Goal: Task Accomplishment & Management: Manage account settings

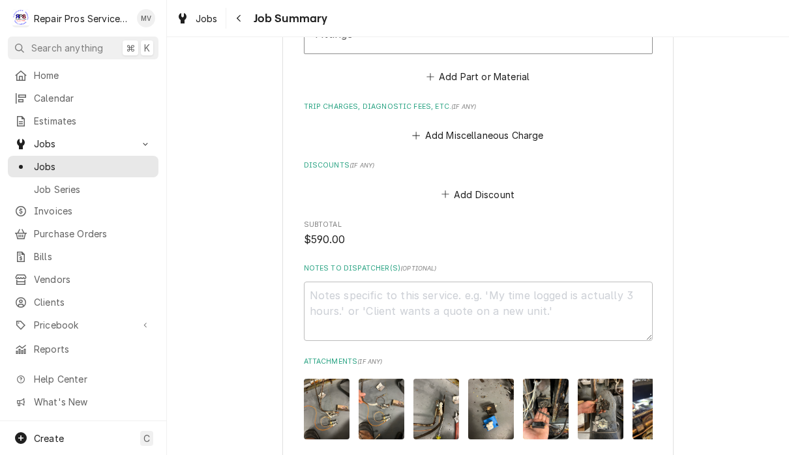
scroll to position [1907, 0]
click at [537, 135] on button "Add Miscellaneous Charge" at bounding box center [478, 136] width 136 height 18
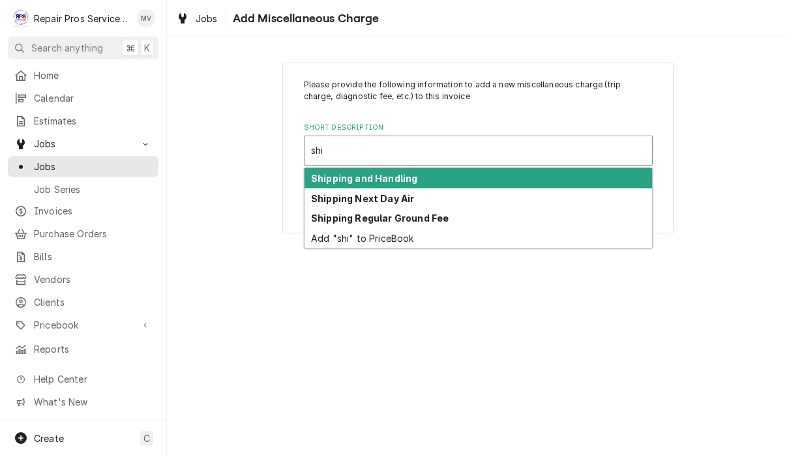
click at [499, 181] on div "Shipping and Handling" at bounding box center [479, 178] width 348 height 20
type input "shi"
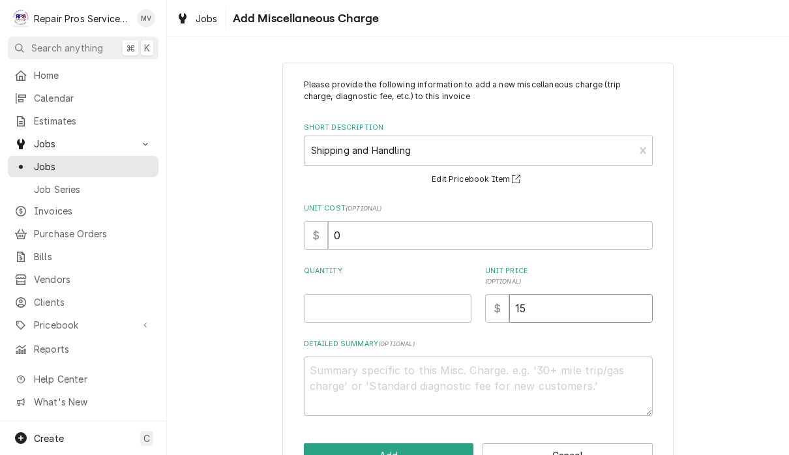
click at [565, 308] on input "15" at bounding box center [580, 308] width 143 height 29
type textarea "x"
type input "1"
type textarea "x"
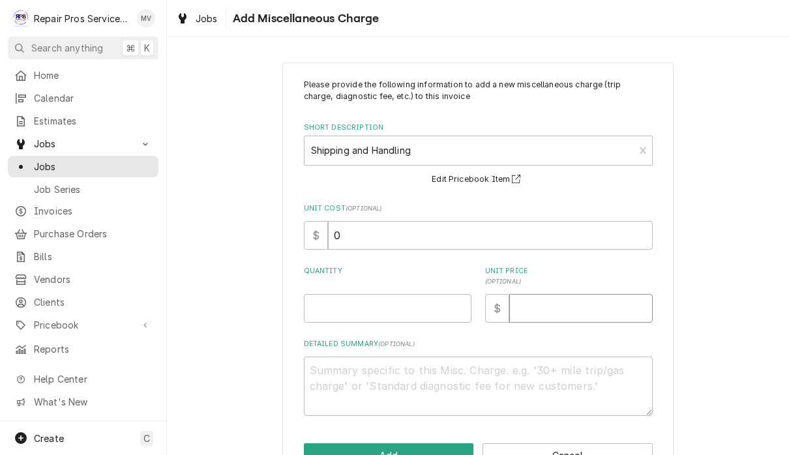
type input "5"
type textarea "x"
type input "50"
type textarea "x"
type input "50.0"
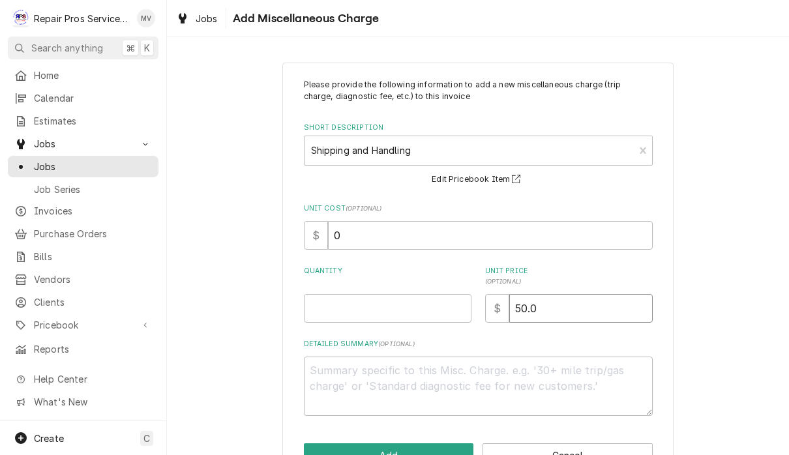
type textarea "x"
type input "50.00"
click at [424, 316] on input "Quantity" at bounding box center [388, 308] width 168 height 29
type textarea "x"
type input "1"
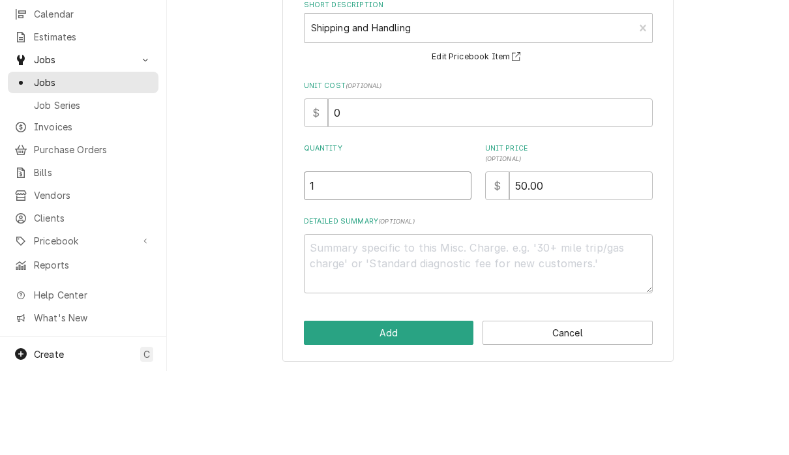
scroll to position [1, 0]
click at [418, 405] on button "Add" at bounding box center [389, 417] width 170 height 24
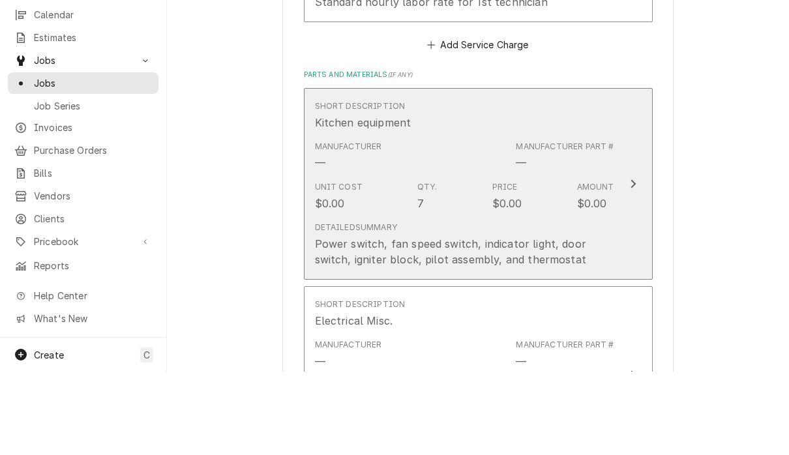
click at [620, 189] on button "Short Description Kitchen equipment Manufacturer — Manufacturer Part # — Unit C…" at bounding box center [478, 267] width 349 height 192
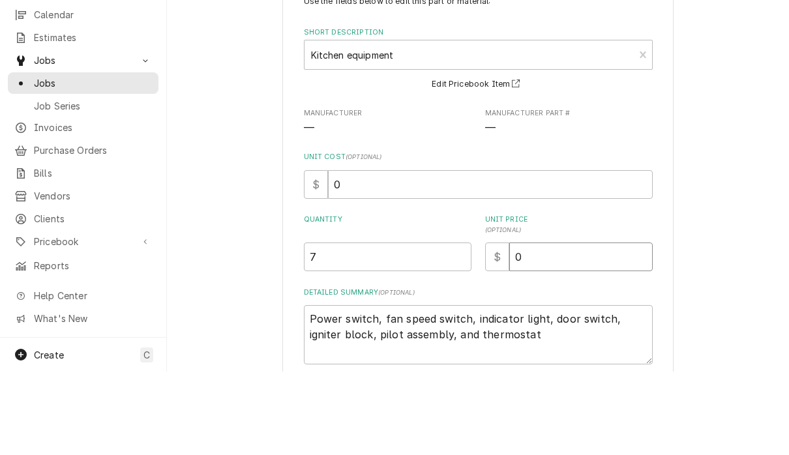
click at [570, 326] on input "0" at bounding box center [580, 340] width 143 height 29
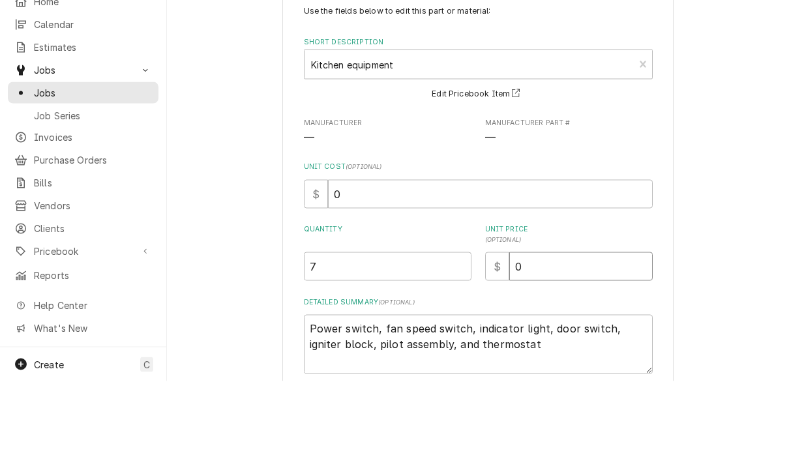
type textarea "x"
click at [364, 326] on input "7" at bounding box center [388, 340] width 168 height 29
type textarea "x"
type input "1"
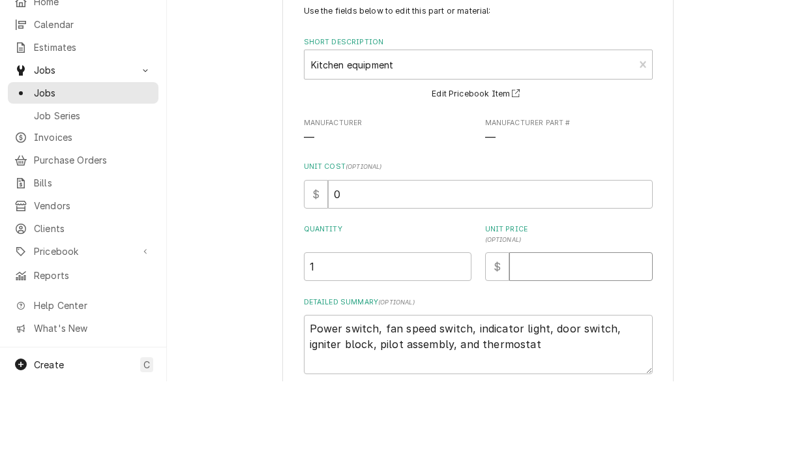
click at [549, 326] on input "Unit Price ( optional )" at bounding box center [580, 340] width 143 height 29
type textarea "x"
type input "1"
type textarea "x"
type input "11"
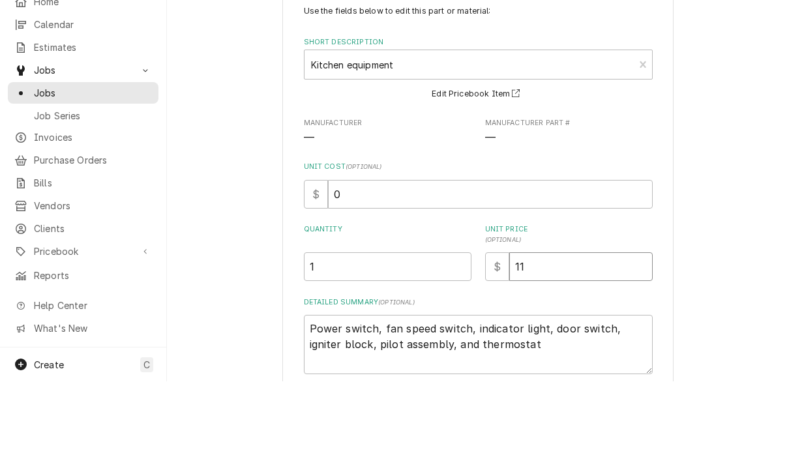
type textarea "x"
type input "118"
type textarea "x"
type input "1187"
type textarea "x"
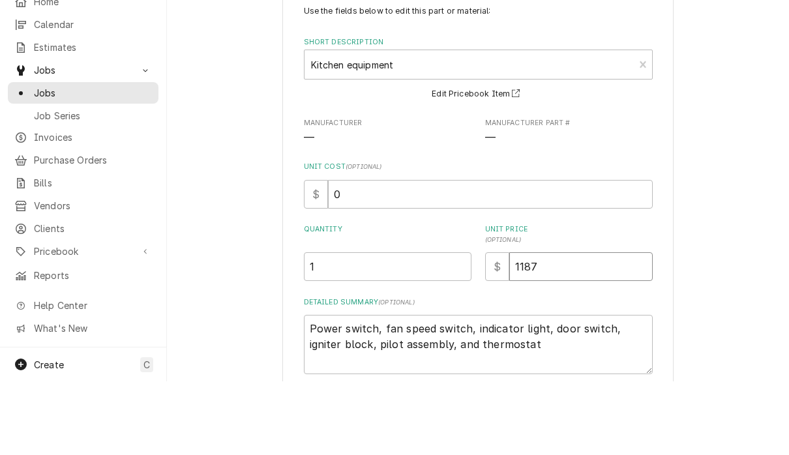
type input "1187.1"
type textarea "x"
type input "1187.19"
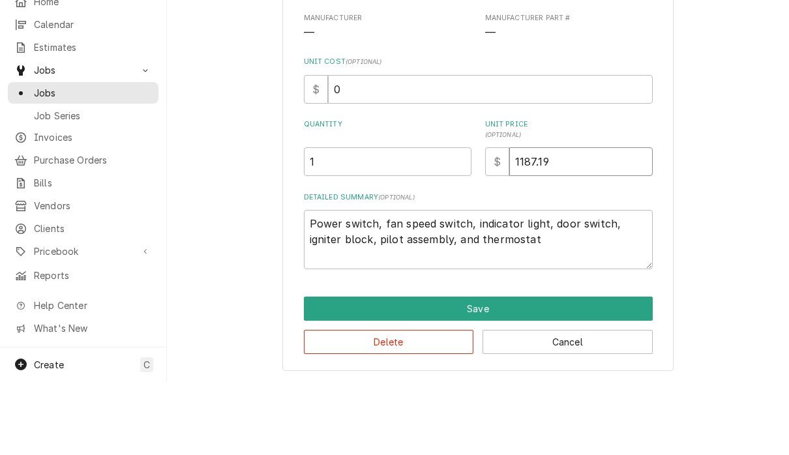
scroll to position [104, 0]
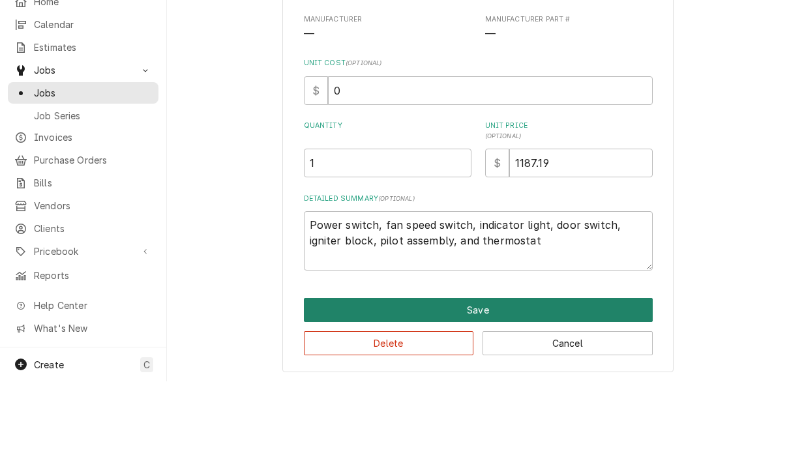
click at [609, 372] on button "Save" at bounding box center [478, 384] width 349 height 24
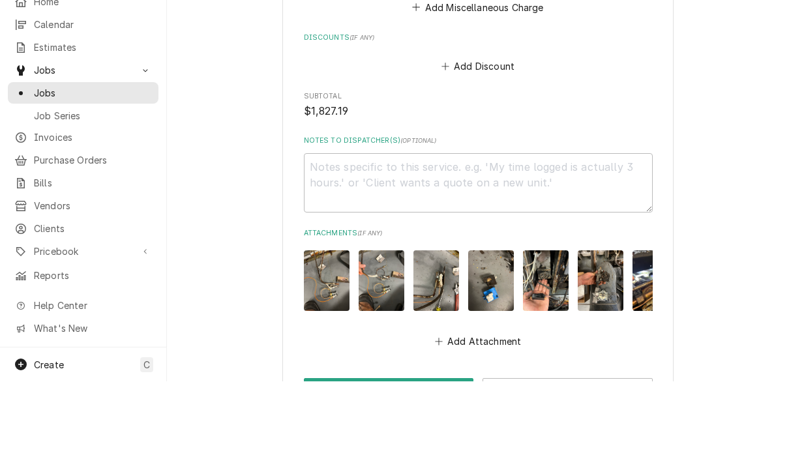
scroll to position [2093, 0]
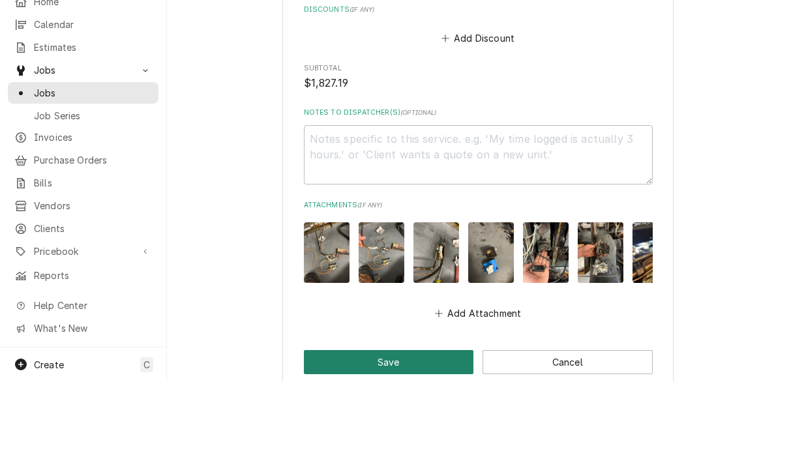
click at [439, 424] on button "Save" at bounding box center [389, 436] width 170 height 24
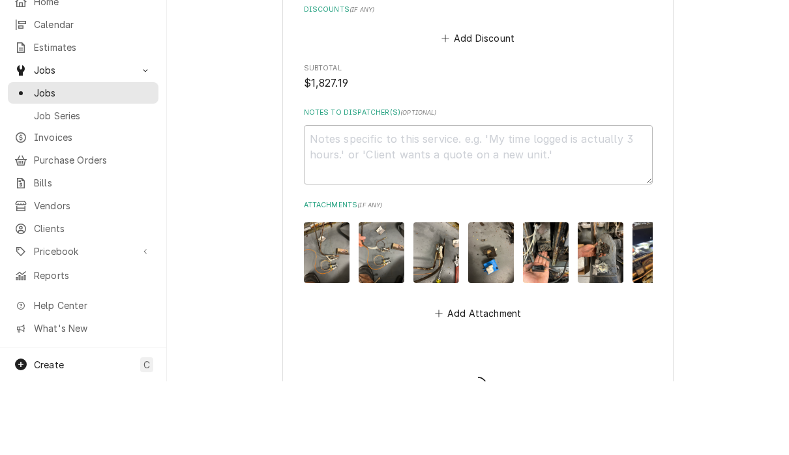
type textarea "x"
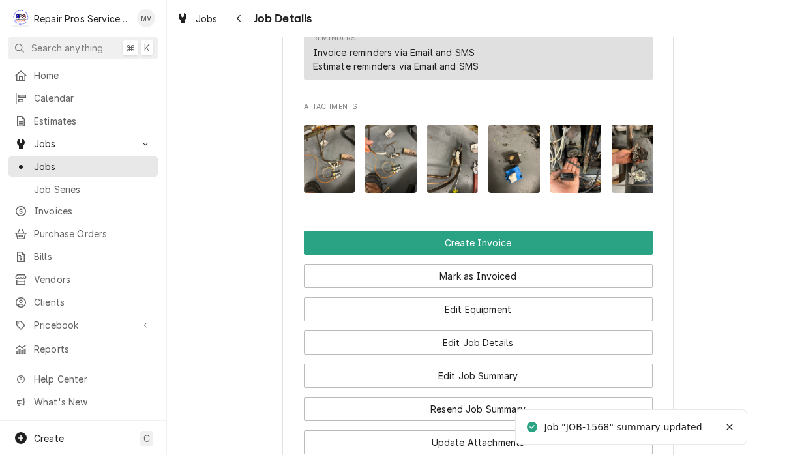
scroll to position [835, 0]
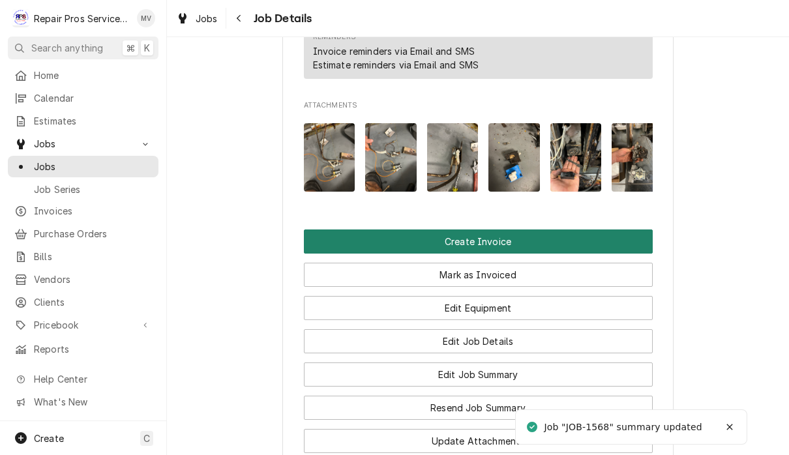
click at [580, 245] on button "Create Invoice" at bounding box center [478, 242] width 349 height 24
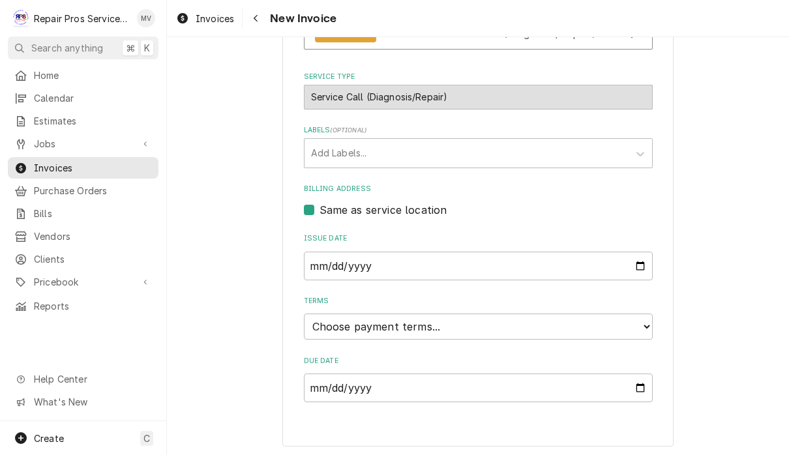
scroll to position [286, 0]
click at [609, 335] on select "Choose payment terms... Same Day Net 7 Net 14 Net 21 Net 30 Net 45 Net 60 Net 90" at bounding box center [478, 327] width 349 height 26
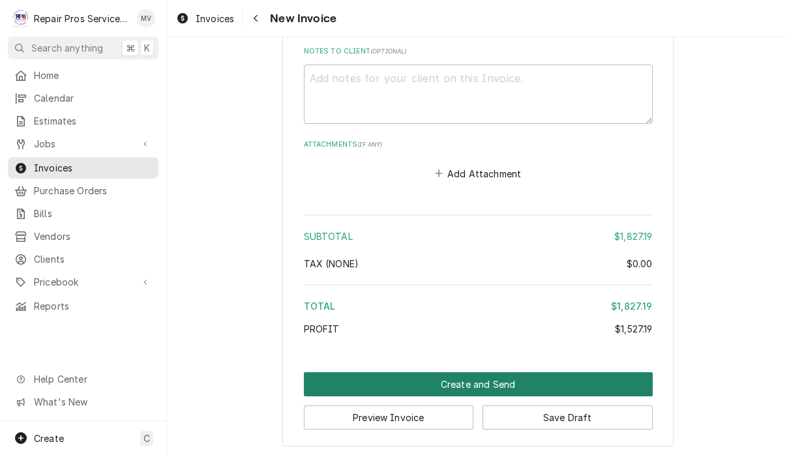
click at [573, 381] on button "Create and Send" at bounding box center [478, 384] width 349 height 24
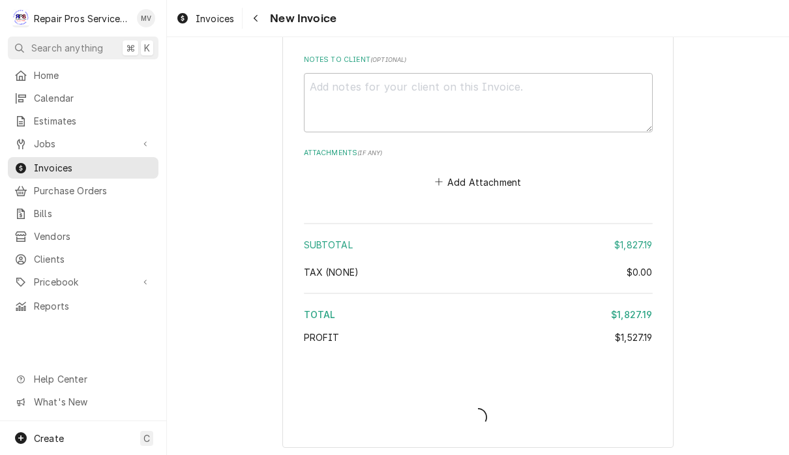
type textarea "x"
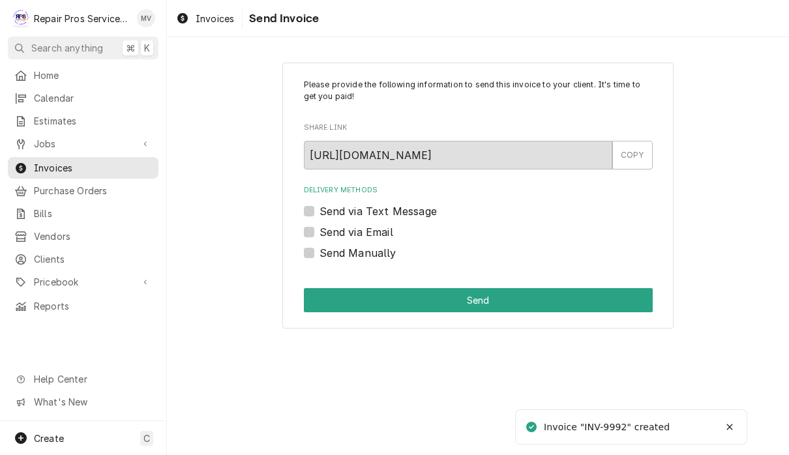
click at [391, 254] on label "Send Manually" at bounding box center [358, 253] width 77 height 16
click at [391, 254] on input "Send Manually" at bounding box center [494, 259] width 349 height 29
checkbox input "true"
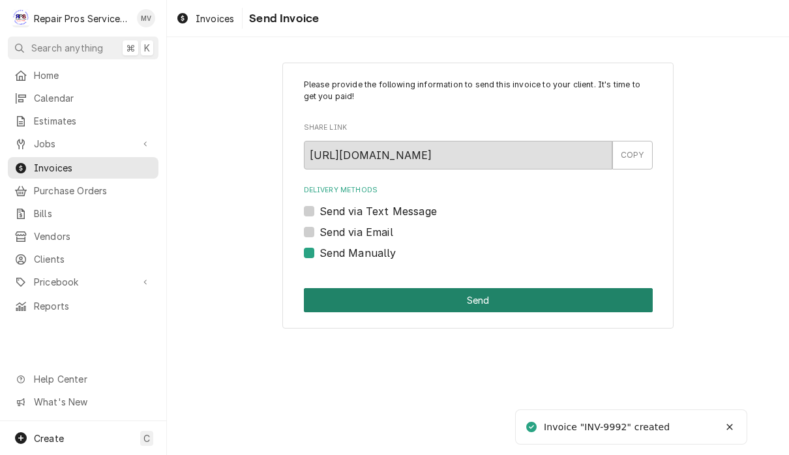
click at [533, 299] on button "Send" at bounding box center [478, 300] width 349 height 24
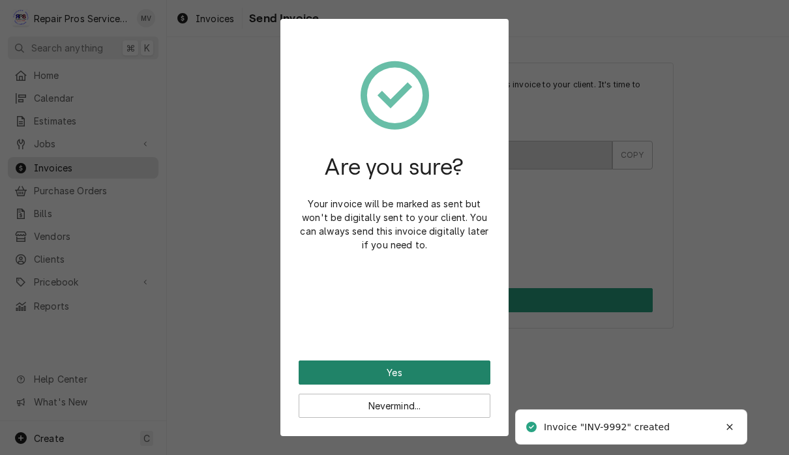
click at [468, 373] on button "Yes" at bounding box center [395, 373] width 192 height 24
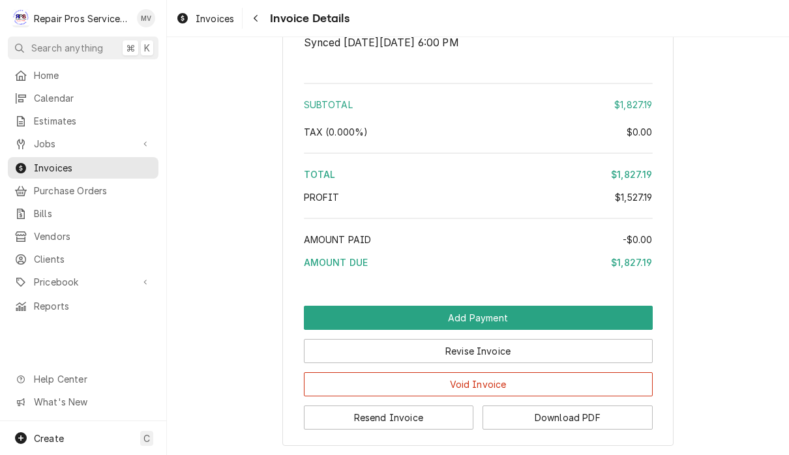
scroll to position [2806, 0]
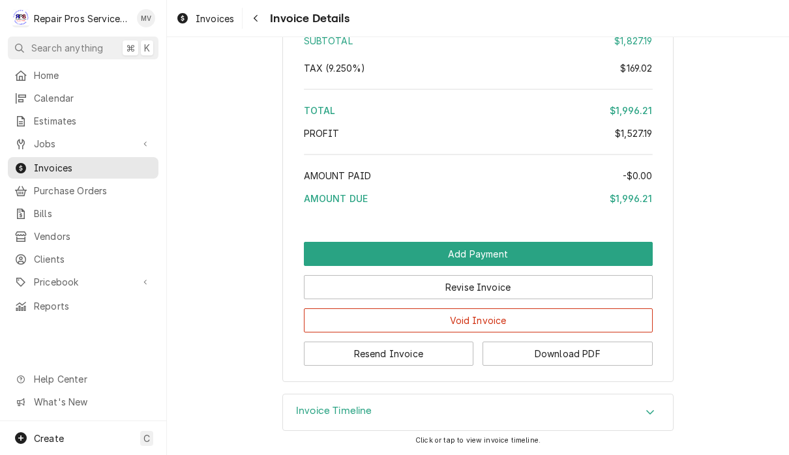
scroll to position [2894, 0]
click at [436, 356] on button "Resend Invoice" at bounding box center [389, 354] width 170 height 24
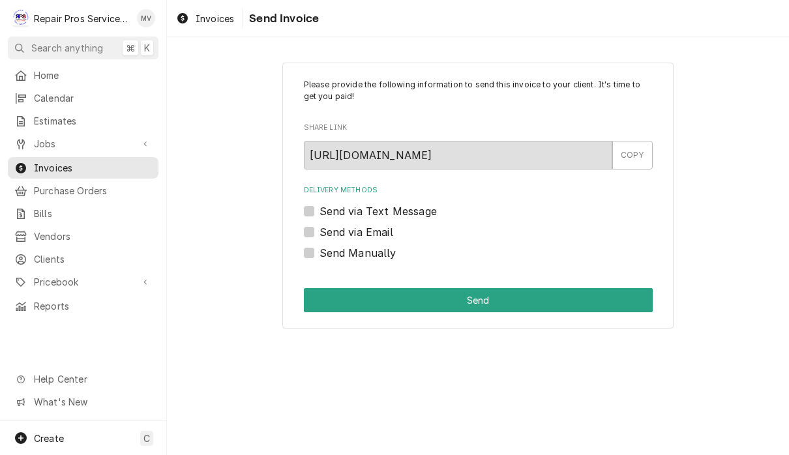
click at [366, 233] on label "Send via Email" at bounding box center [357, 232] width 74 height 16
click at [366, 233] on input "Send via Email" at bounding box center [494, 238] width 349 height 29
checkbox input "true"
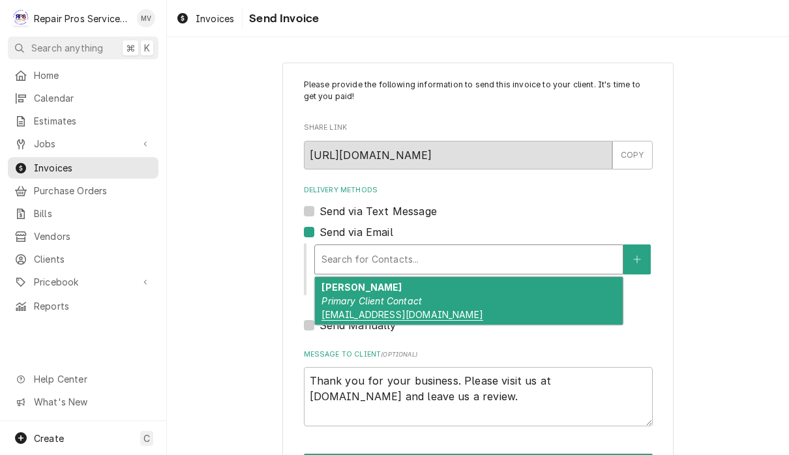
click at [531, 308] on div "J Perez Primary Client Contact jperez@oldgilmangrill.com" at bounding box center [469, 301] width 308 height 48
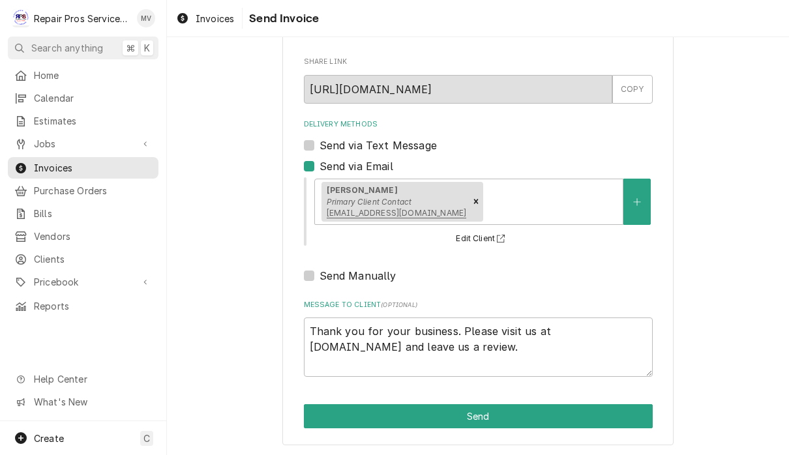
scroll to position [65, 0]
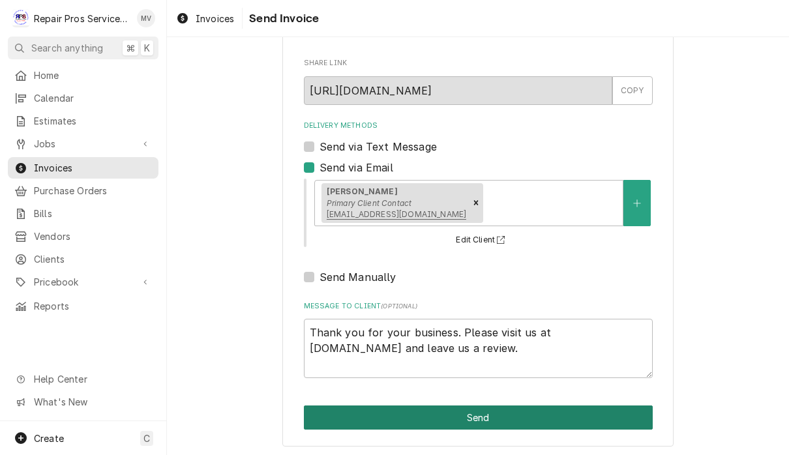
click at [561, 415] on button "Send" at bounding box center [478, 418] width 349 height 24
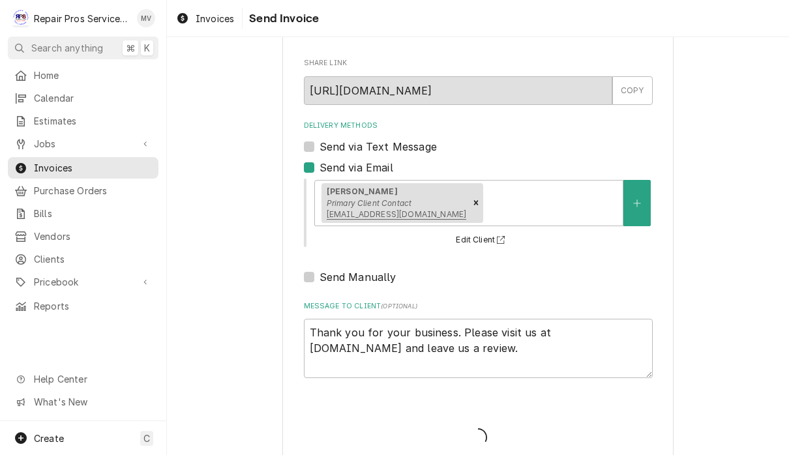
type textarea "x"
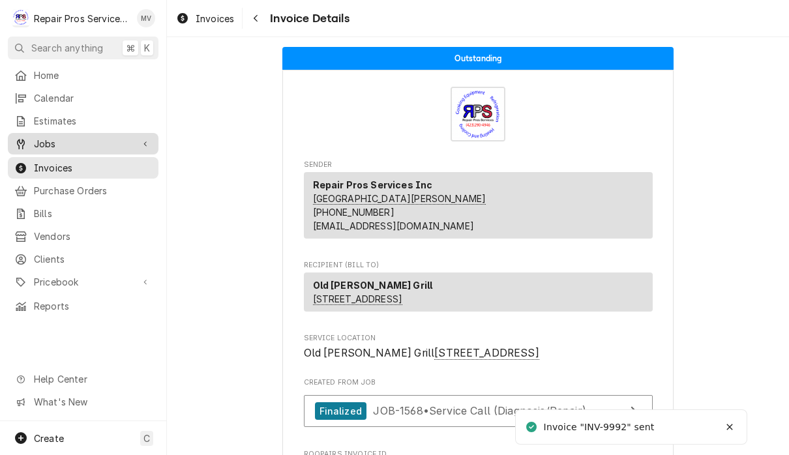
click at [77, 144] on span "Jobs" at bounding box center [83, 144] width 98 height 14
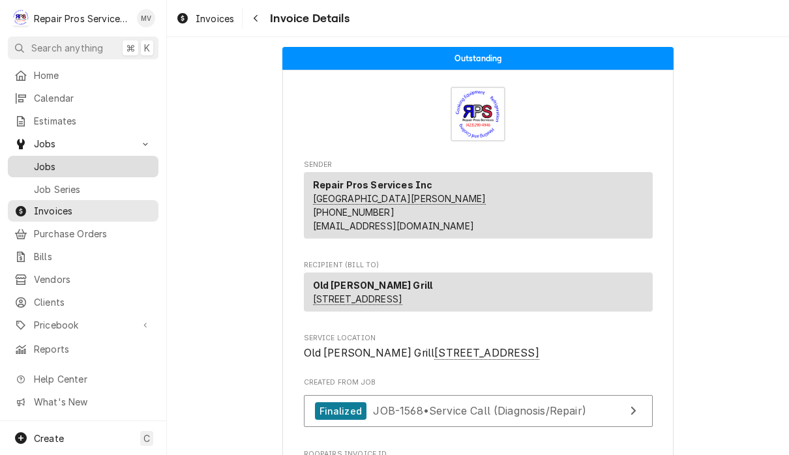
click at [93, 164] on span "Jobs" at bounding box center [93, 167] width 118 height 14
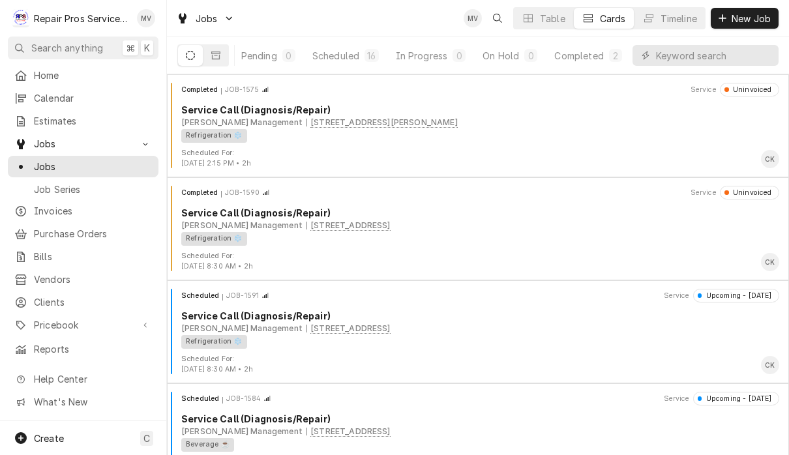
scroll to position [0, 80]
click at [584, 54] on div "Completed" at bounding box center [579, 56] width 49 height 14
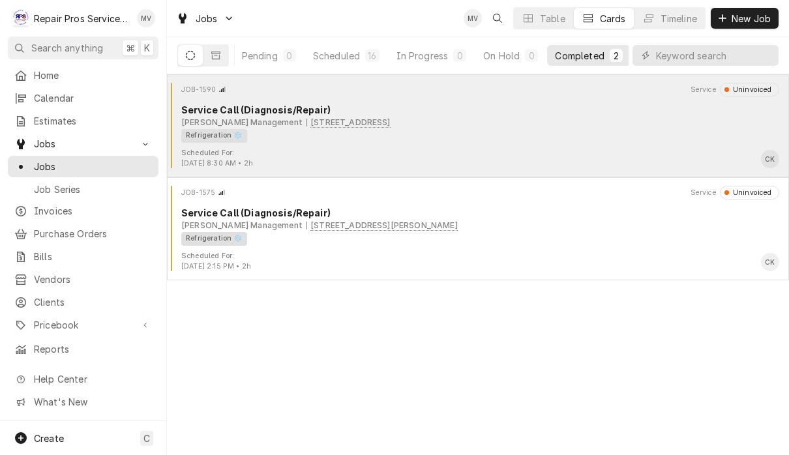
click at [565, 141] on div "Refrigeration ❄️" at bounding box center [475, 136] width 589 height 14
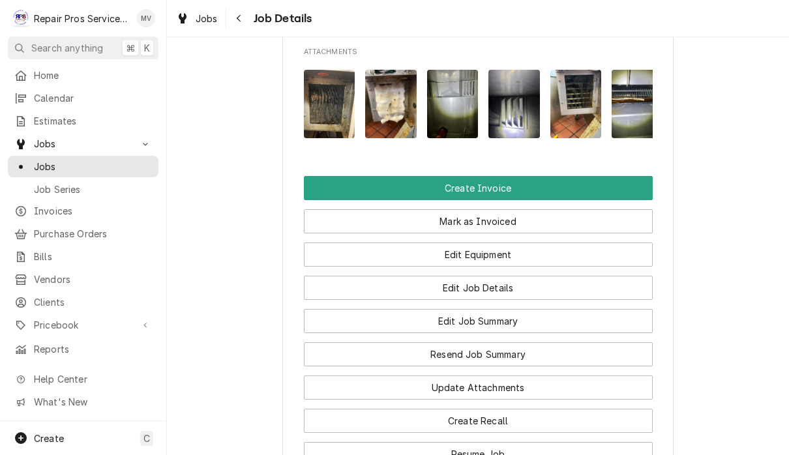
scroll to position [889, 0]
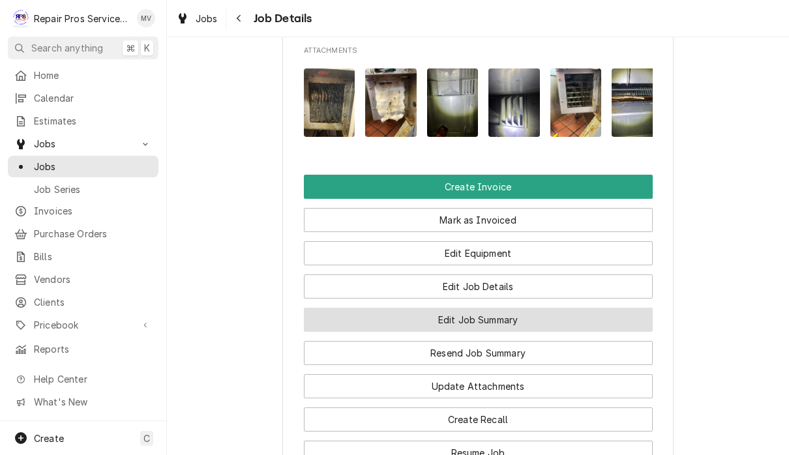
click at [623, 332] on button "Edit Job Summary" at bounding box center [478, 320] width 349 height 24
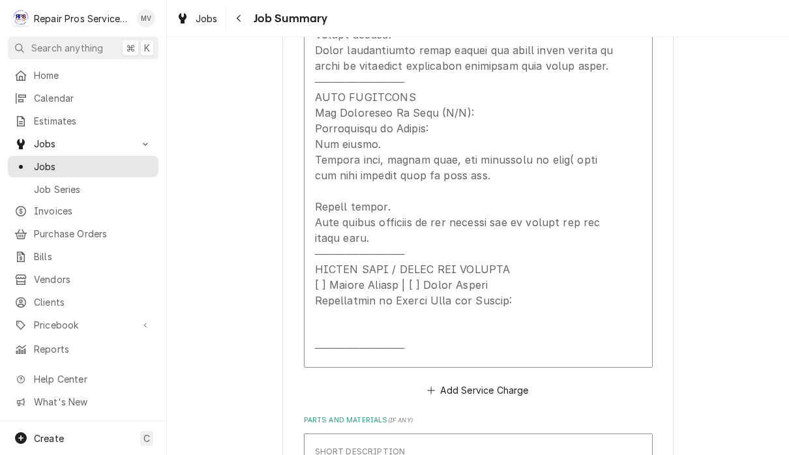
scroll to position [1084, 0]
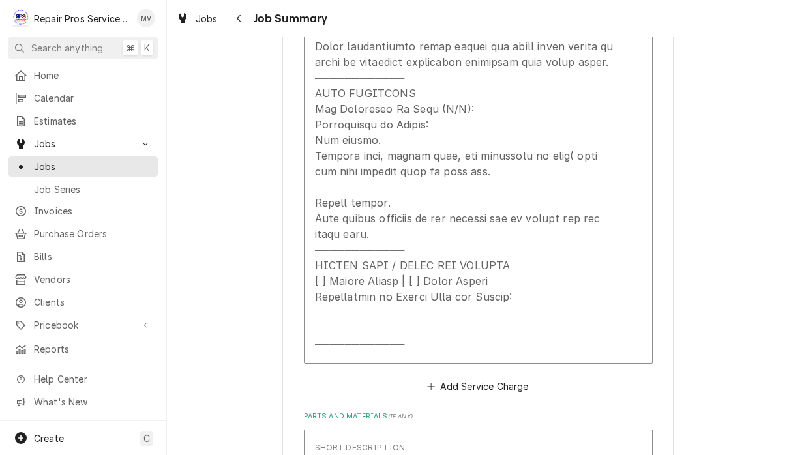
click at [696, 291] on div "[PERSON_NAME] Management 25th Street - McDonalds / [STREET_ADDRESS] Please prov…" at bounding box center [478, 38] width 622 height 2143
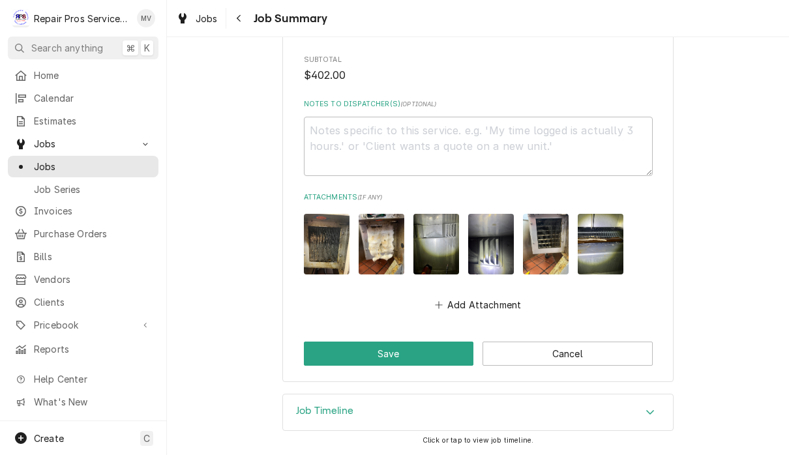
scroll to position [1810, 0]
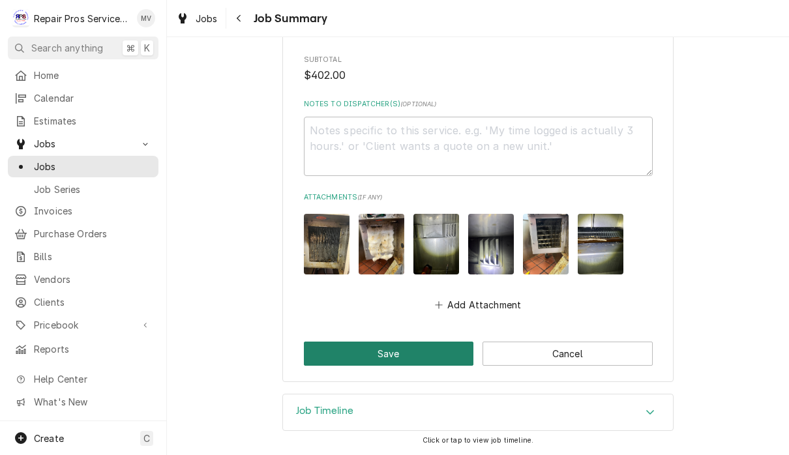
click at [408, 353] on button "Save" at bounding box center [389, 354] width 170 height 24
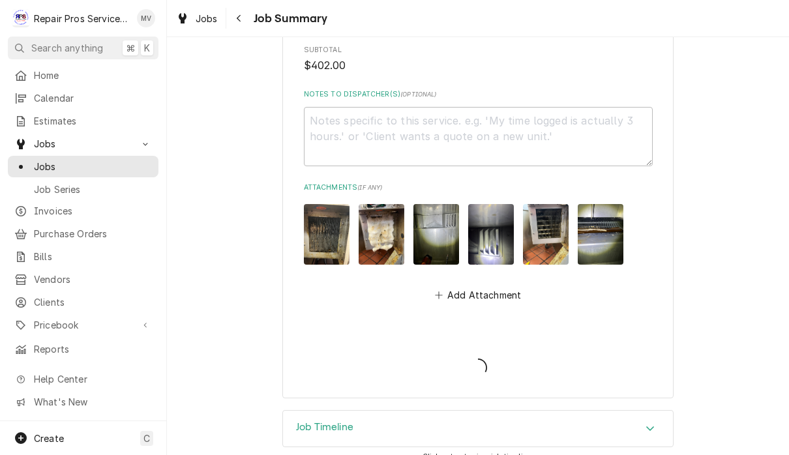
type textarea "x"
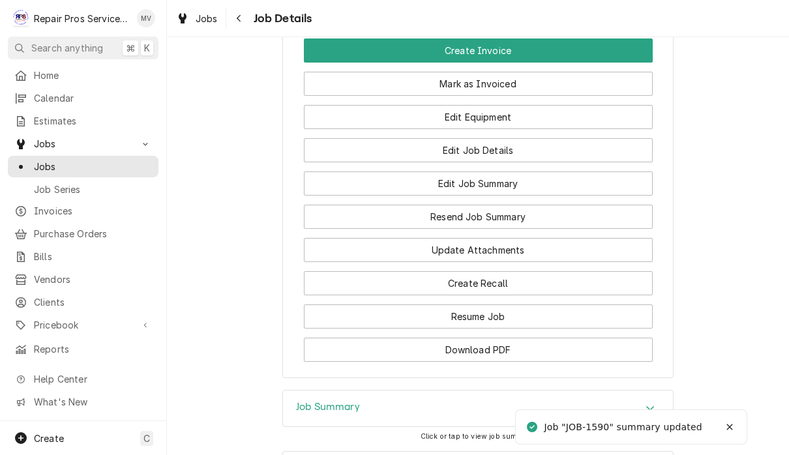
scroll to position [1026, 0]
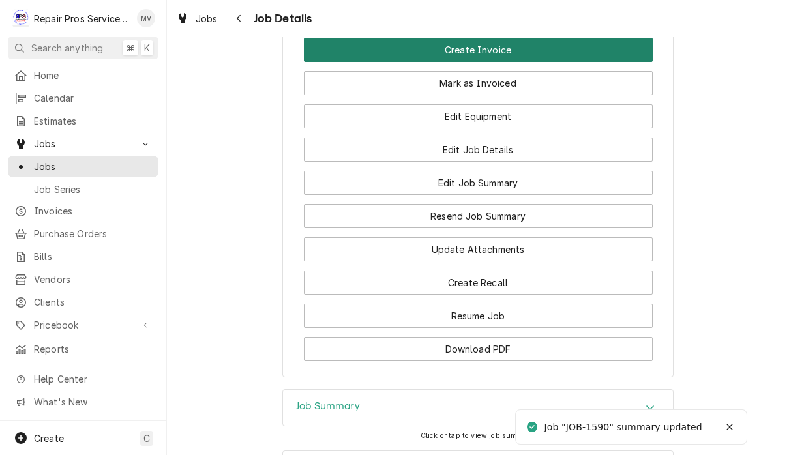
click at [609, 57] on button "Create Invoice" at bounding box center [478, 50] width 349 height 24
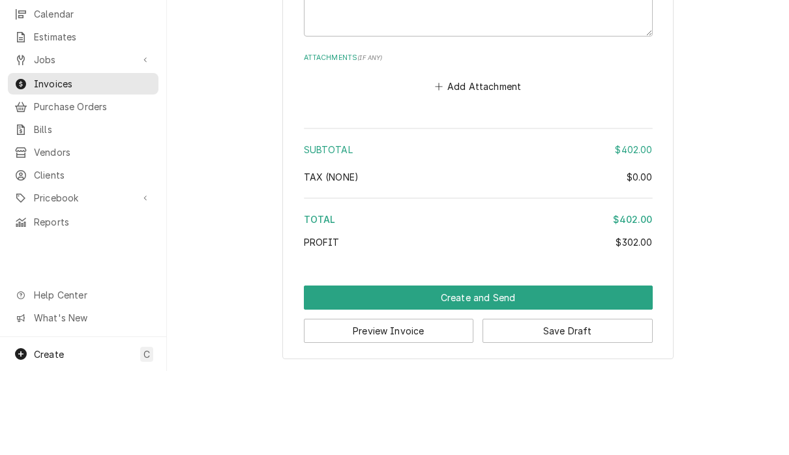
scroll to position [1, 0]
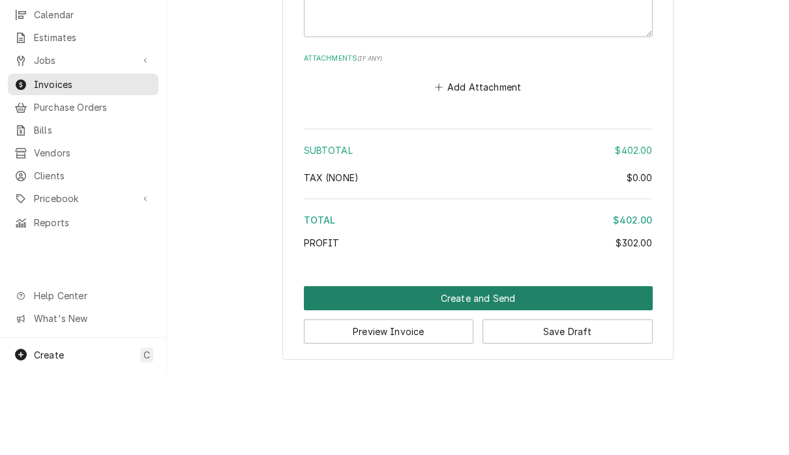
click at [550, 370] on button "Create and Send" at bounding box center [478, 382] width 349 height 24
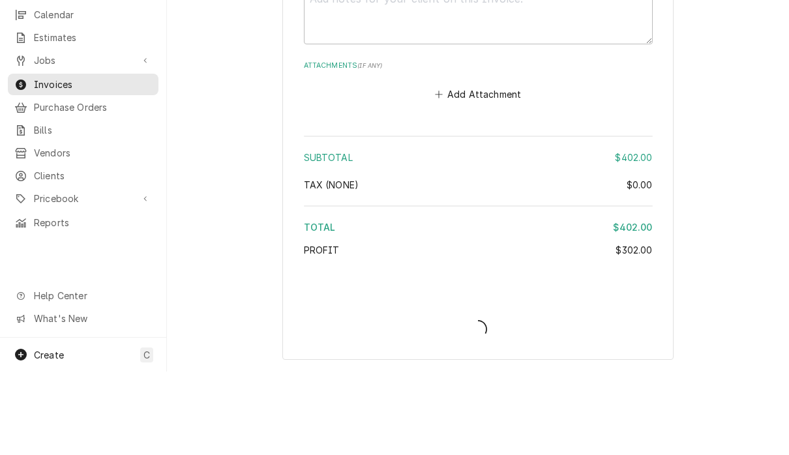
type textarea "x"
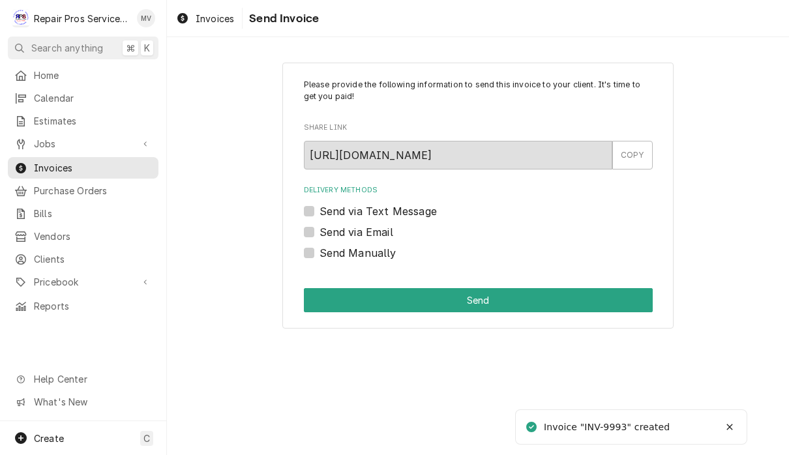
click at [377, 252] on label "Send Manually" at bounding box center [358, 253] width 77 height 16
click at [377, 252] on input "Send Manually" at bounding box center [494, 259] width 349 height 29
checkbox input "true"
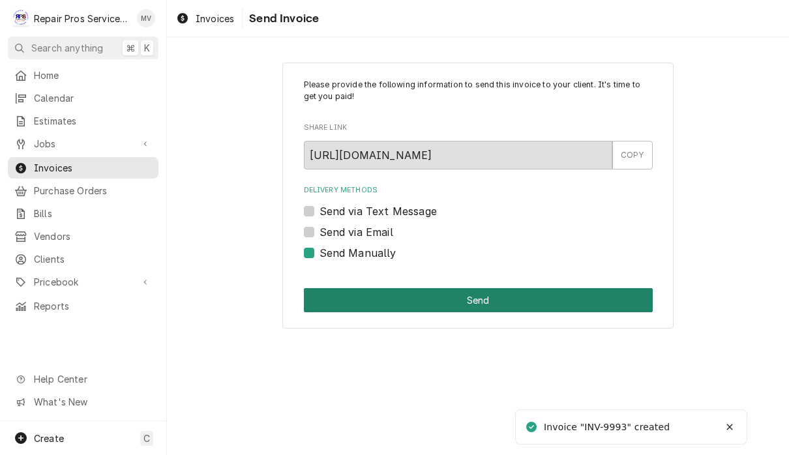
click at [531, 301] on button "Send" at bounding box center [478, 300] width 349 height 24
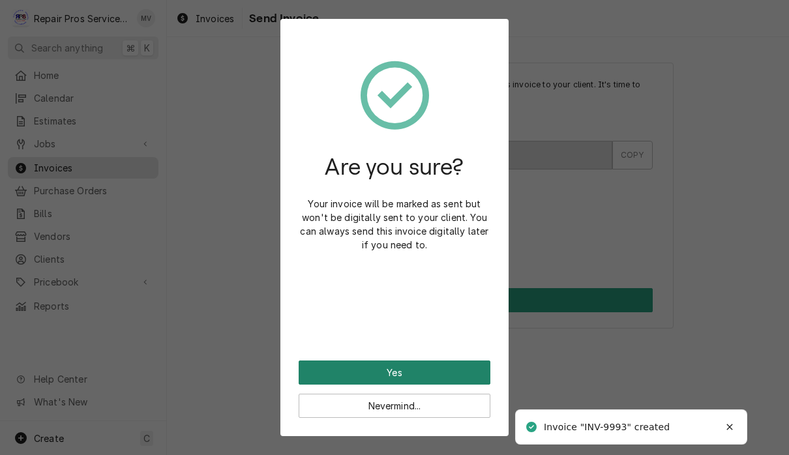
click at [473, 373] on button "Yes" at bounding box center [395, 373] width 192 height 24
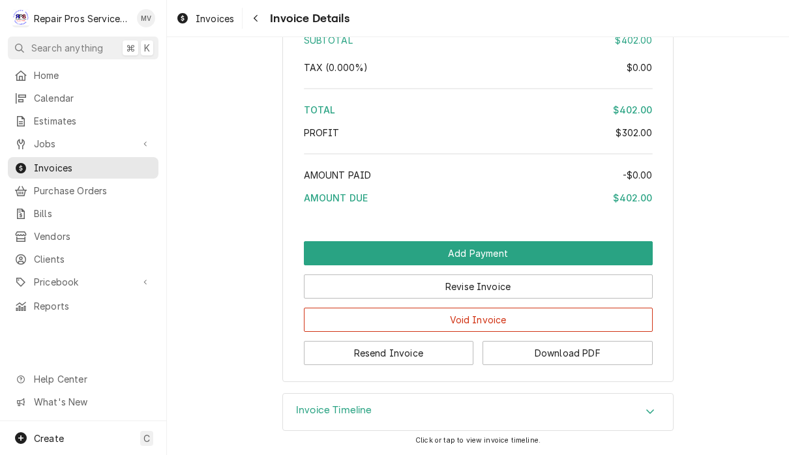
scroll to position [2479, 0]
click at [453, 353] on button "Resend Invoice" at bounding box center [389, 353] width 170 height 24
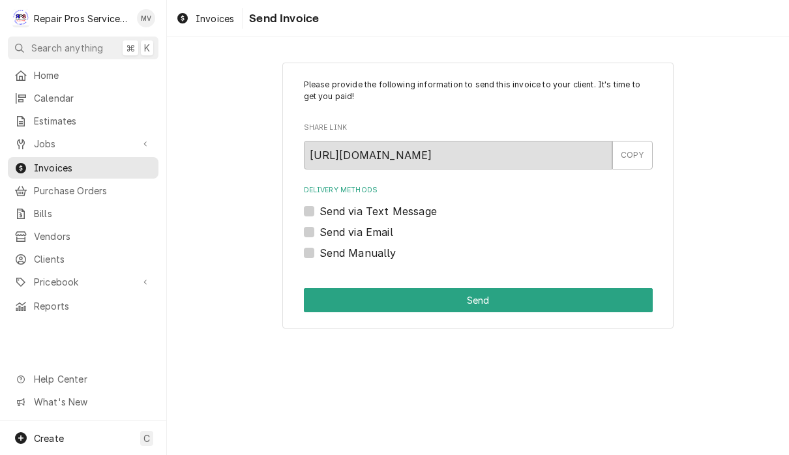
click at [374, 227] on label "Send via Email" at bounding box center [357, 232] width 74 height 16
click at [374, 227] on input "Send via Email" at bounding box center [494, 238] width 349 height 29
checkbox input "true"
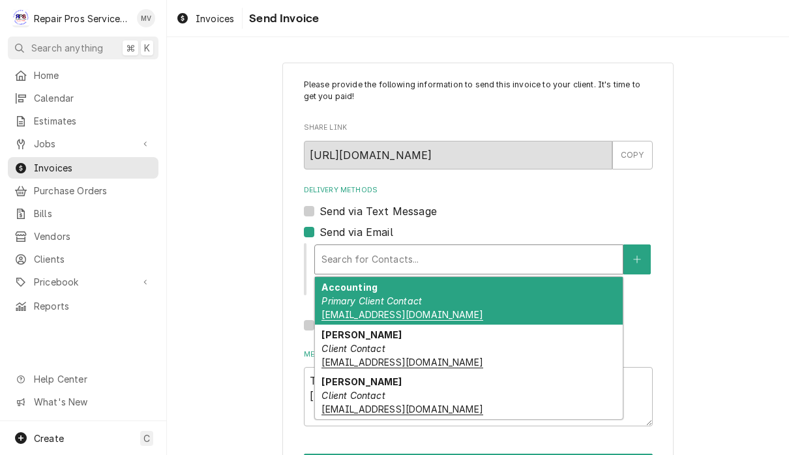
click at [496, 302] on div "Accounting Primary Client Contact khcle10@msn.com" at bounding box center [469, 301] width 308 height 48
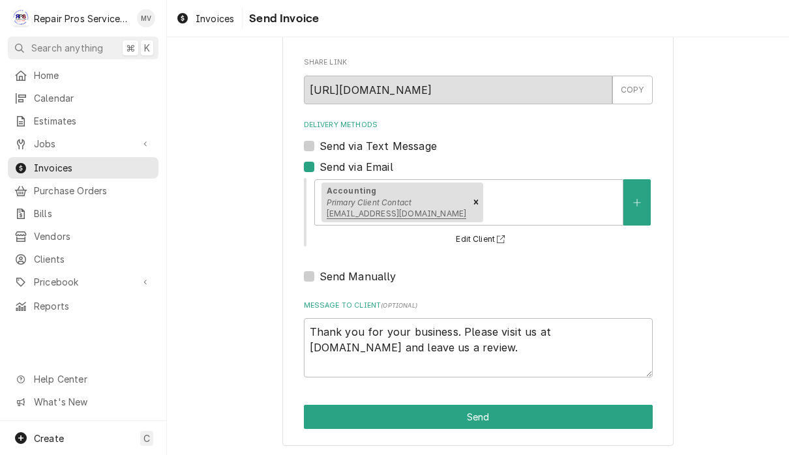
scroll to position [65, 0]
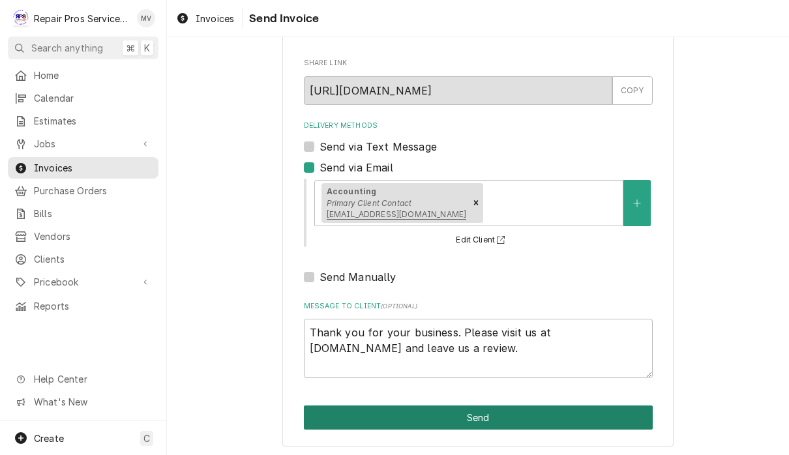
click at [588, 414] on button "Send" at bounding box center [478, 418] width 349 height 24
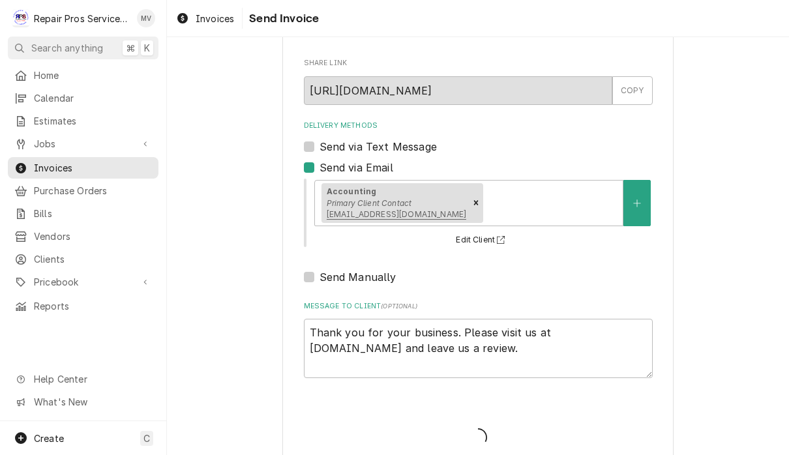
type textarea "x"
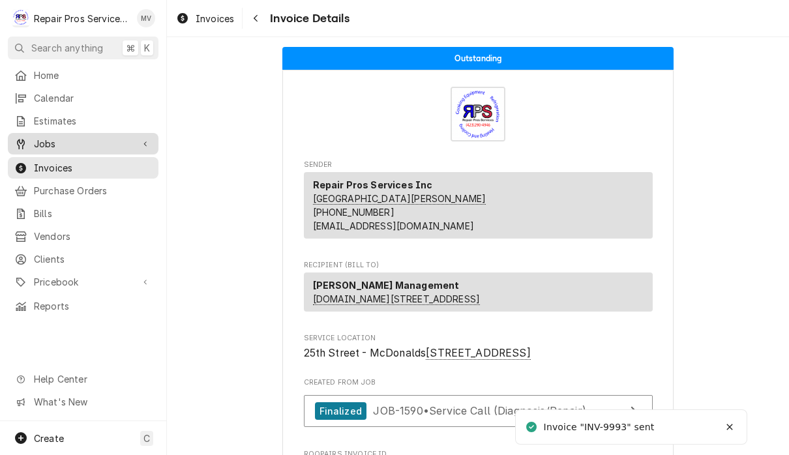
click at [58, 142] on span "Jobs" at bounding box center [83, 144] width 98 height 14
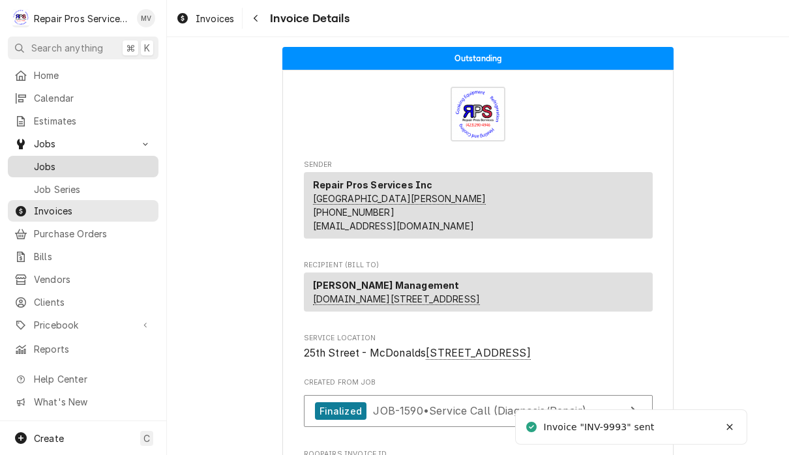
click at [76, 162] on span "Jobs" at bounding box center [93, 167] width 118 height 14
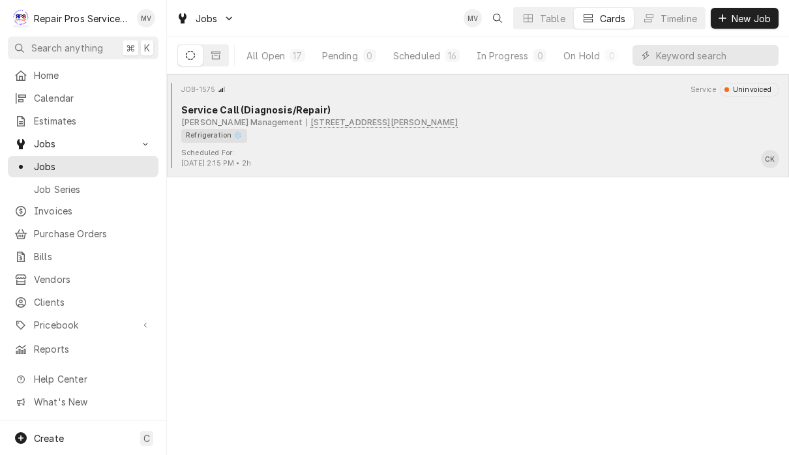
click at [573, 140] on div "Refrigeration ❄️" at bounding box center [475, 136] width 589 height 14
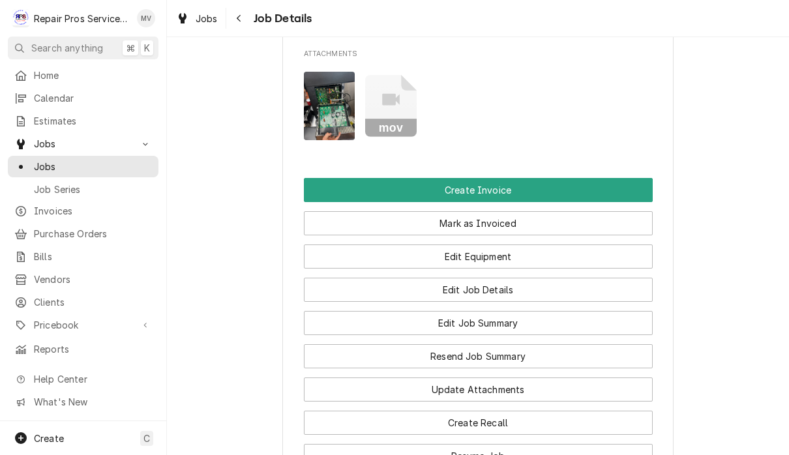
scroll to position [889, 0]
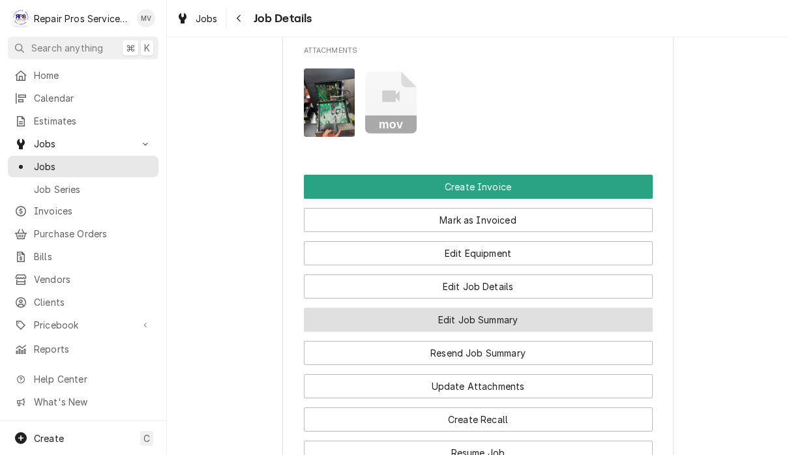
click at [584, 332] on button "Edit Job Summary" at bounding box center [478, 320] width 349 height 24
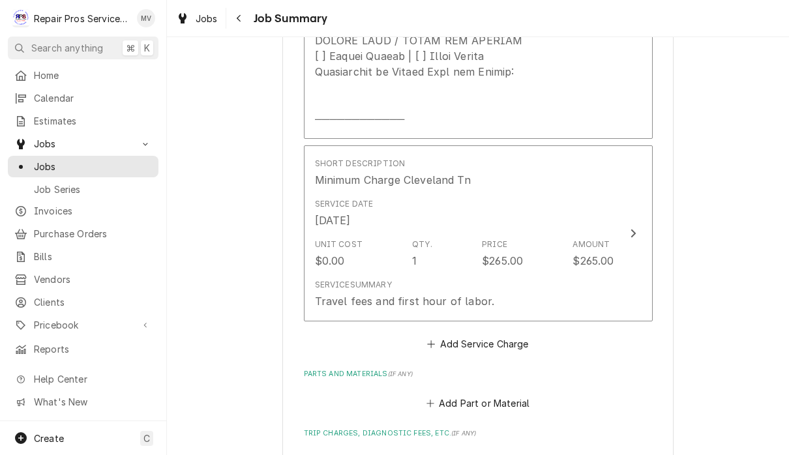
scroll to position [773, 0]
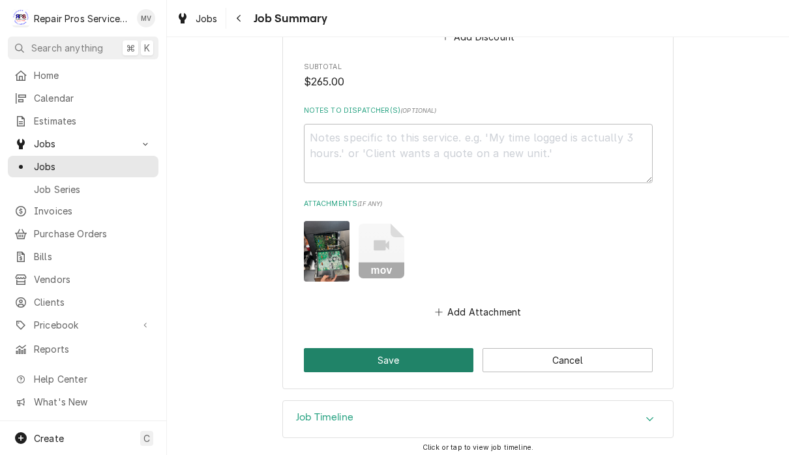
click at [419, 353] on button "Save" at bounding box center [389, 360] width 170 height 24
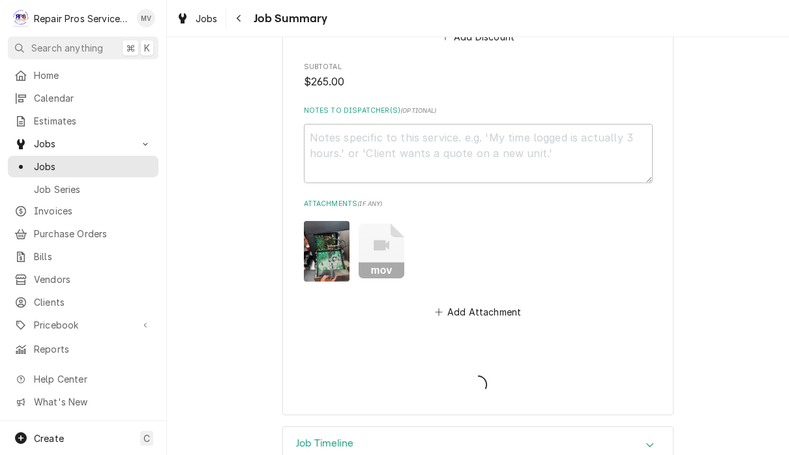
type textarea "x"
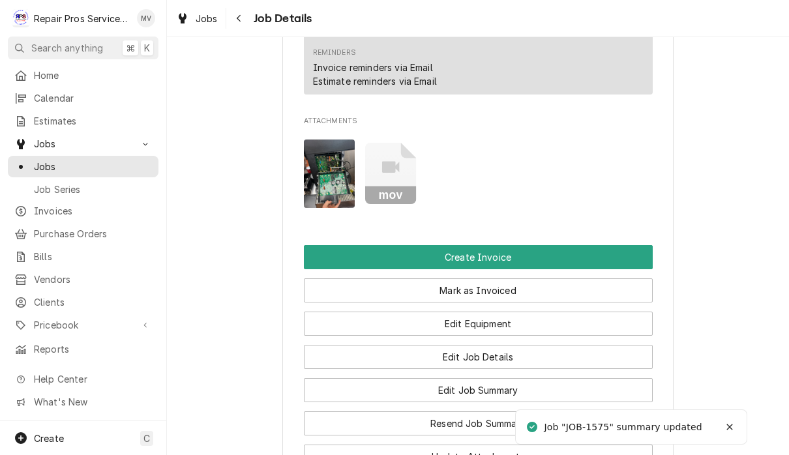
scroll to position [851, 0]
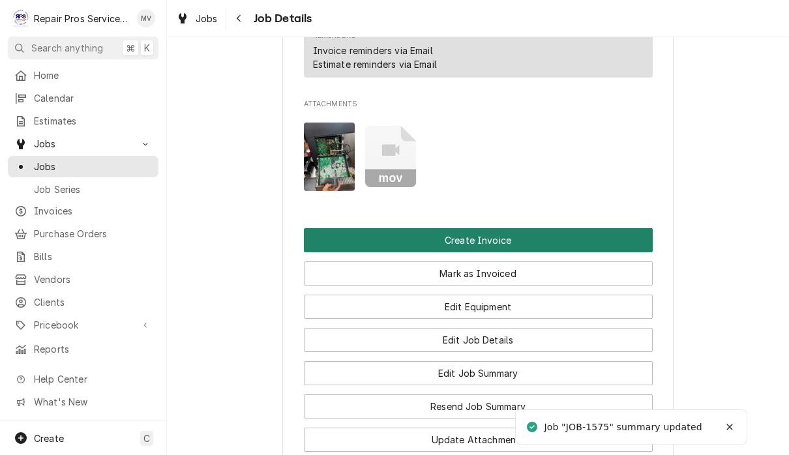
click at [567, 244] on button "Create Invoice" at bounding box center [478, 240] width 349 height 24
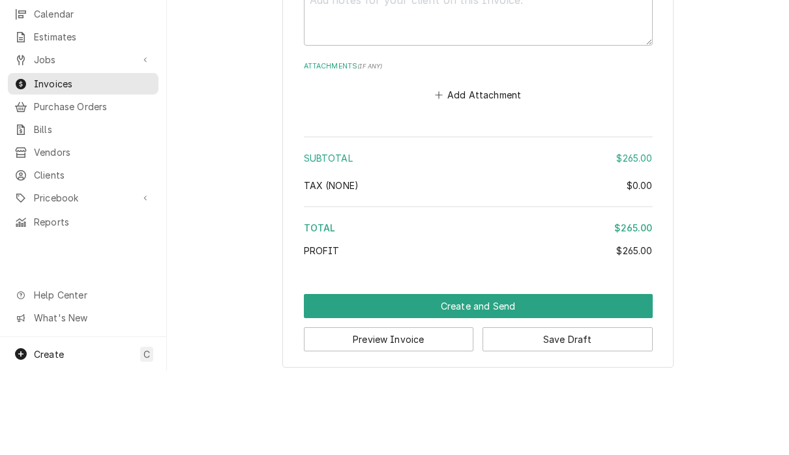
scroll to position [1, 0]
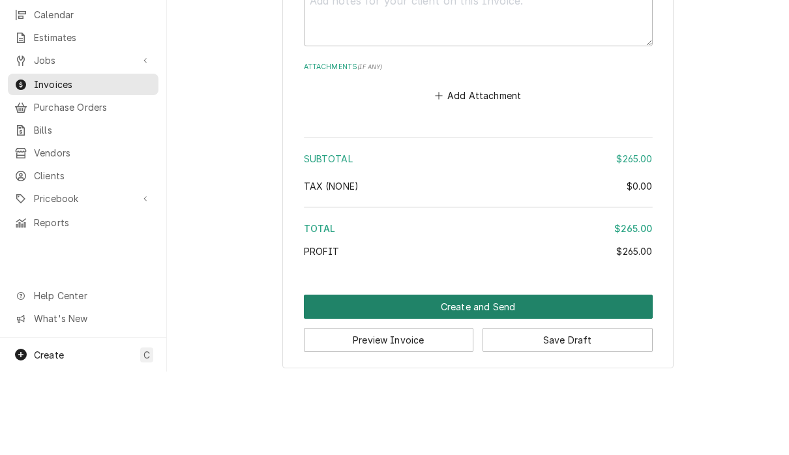
click at [550, 378] on button "Create and Send" at bounding box center [478, 390] width 349 height 24
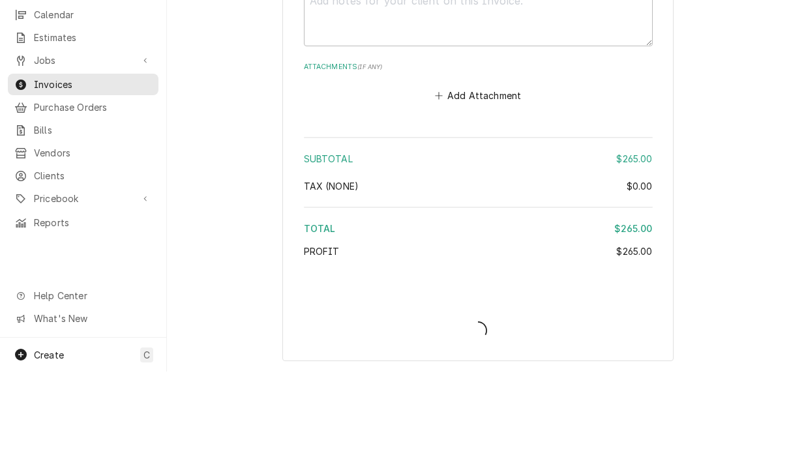
scroll to position [2158, 0]
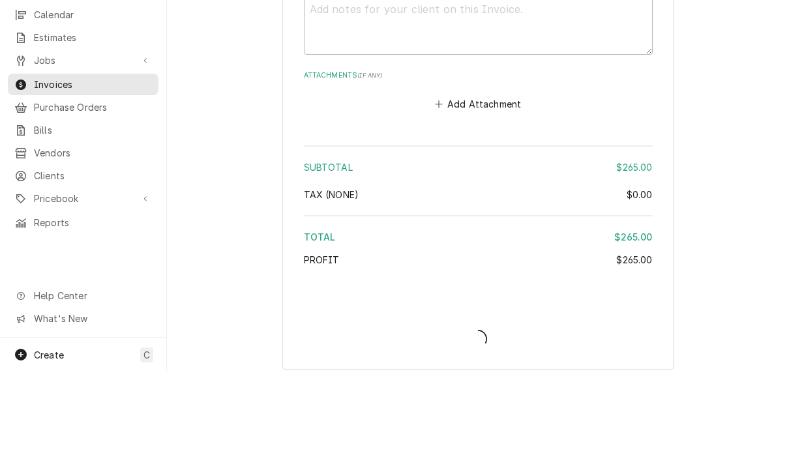
type textarea "x"
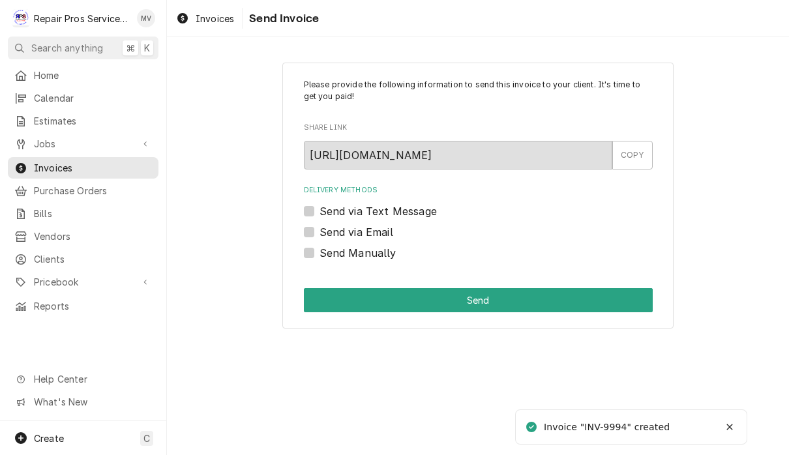
click at [382, 254] on label "Send Manually" at bounding box center [358, 253] width 77 height 16
click at [382, 254] on input "Send Manually" at bounding box center [494, 259] width 349 height 29
checkbox input "true"
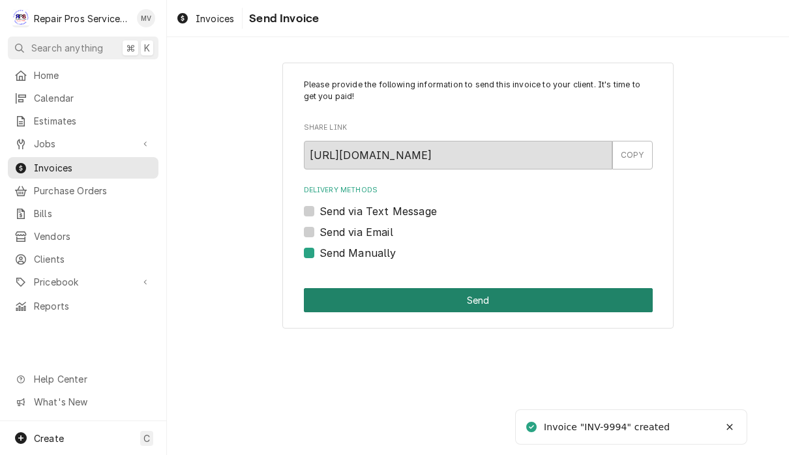
click at [479, 292] on button "Send" at bounding box center [478, 300] width 349 height 24
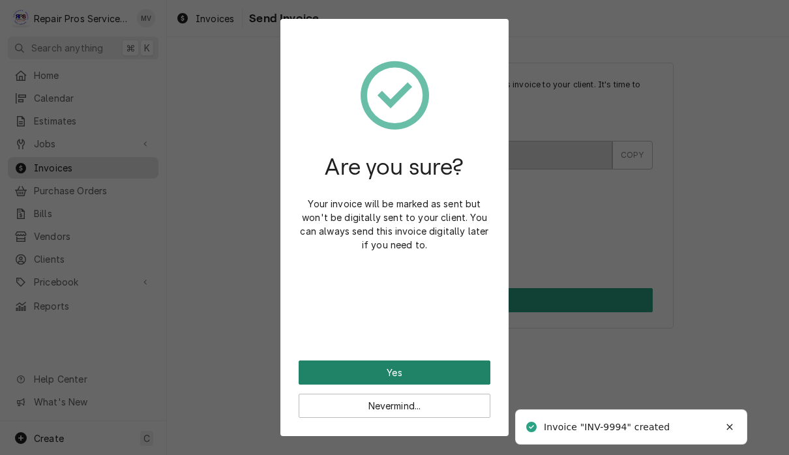
click at [468, 370] on button "Yes" at bounding box center [395, 373] width 192 height 24
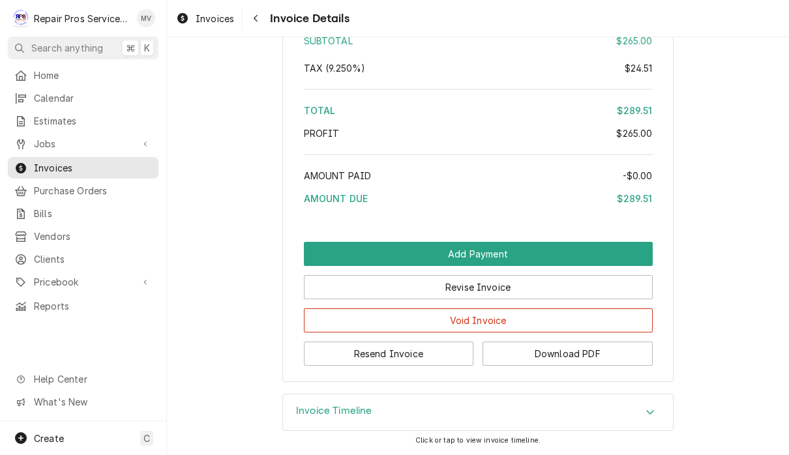
scroll to position [1969, 0]
click at [455, 356] on button "Resend Invoice" at bounding box center [389, 354] width 170 height 24
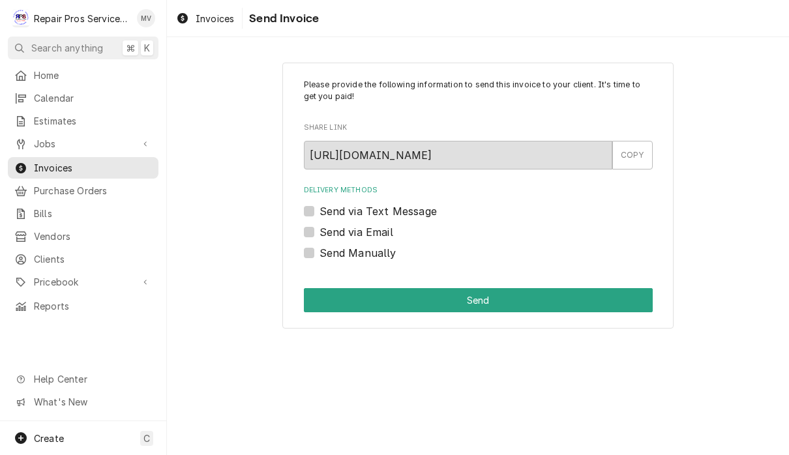
click at [388, 231] on label "Send via Email" at bounding box center [357, 232] width 74 height 16
click at [388, 231] on input "Send via Email" at bounding box center [494, 238] width 349 height 29
checkbox input "true"
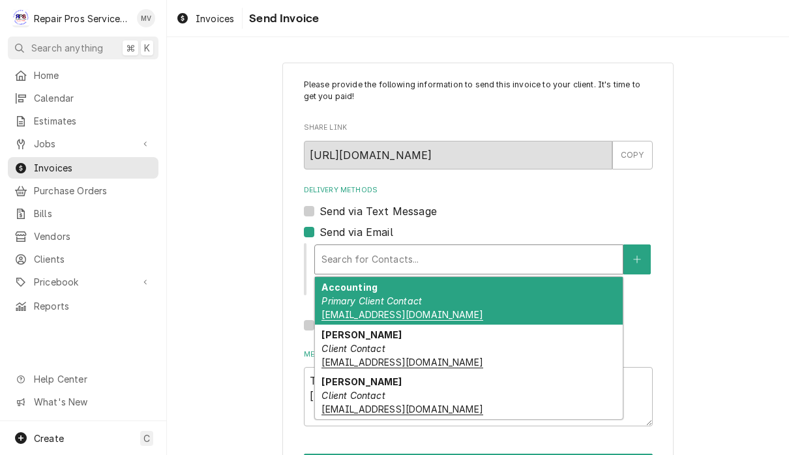
click at [543, 297] on div "Accounting Primary Client Contact khcle10@msn.com" at bounding box center [469, 301] width 308 height 48
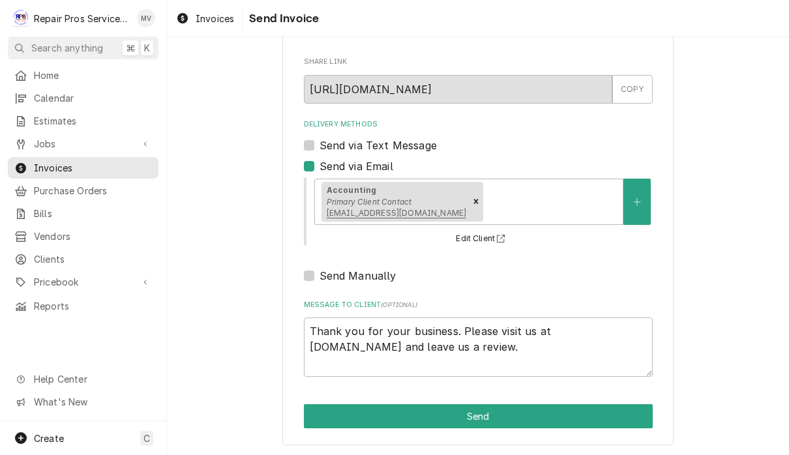
scroll to position [65, 0]
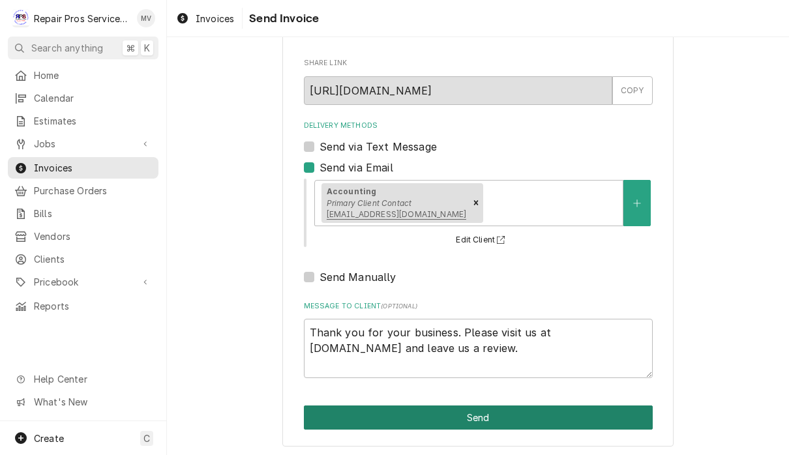
click at [585, 416] on button "Send" at bounding box center [478, 418] width 349 height 24
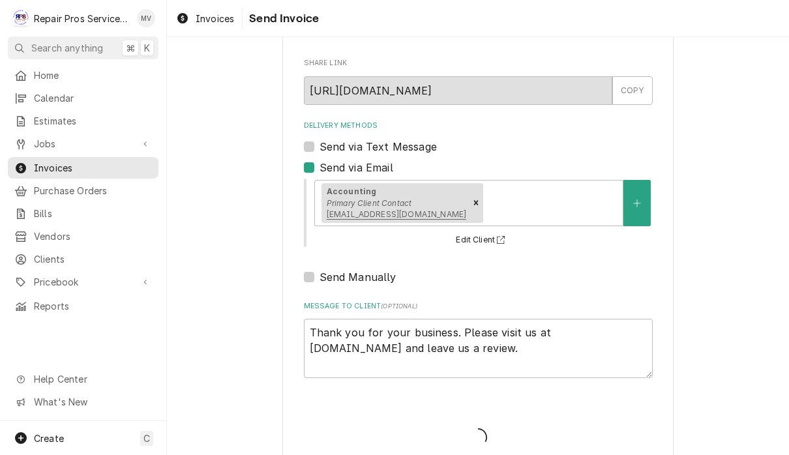
type textarea "x"
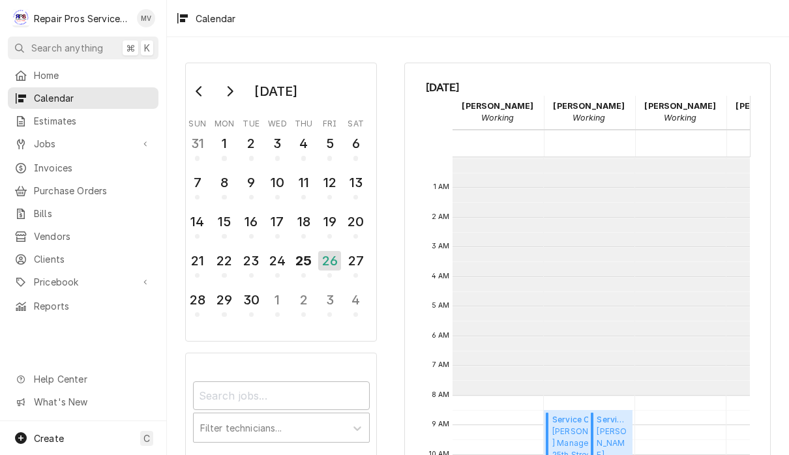
scroll to position [237, 0]
